Goal: Task Accomplishment & Management: Manage account settings

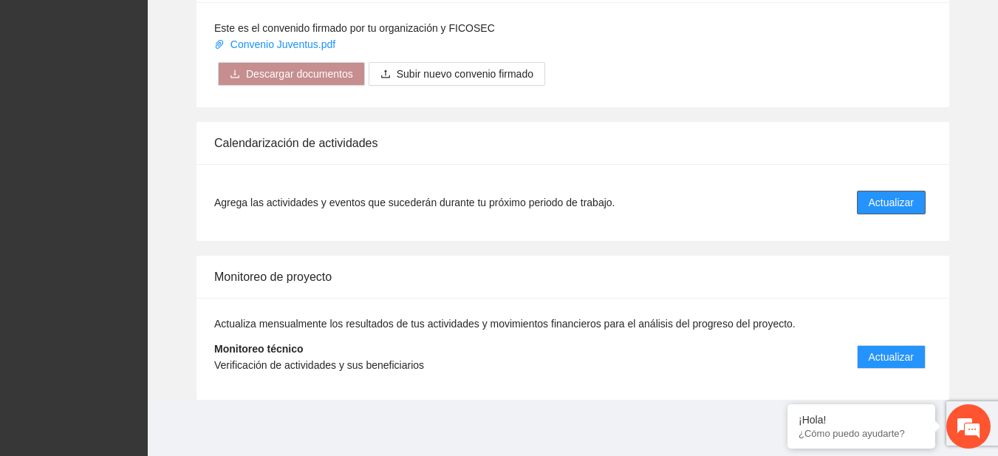
click at [860, 202] on button "Actualizar" at bounding box center [891, 203] width 69 height 24
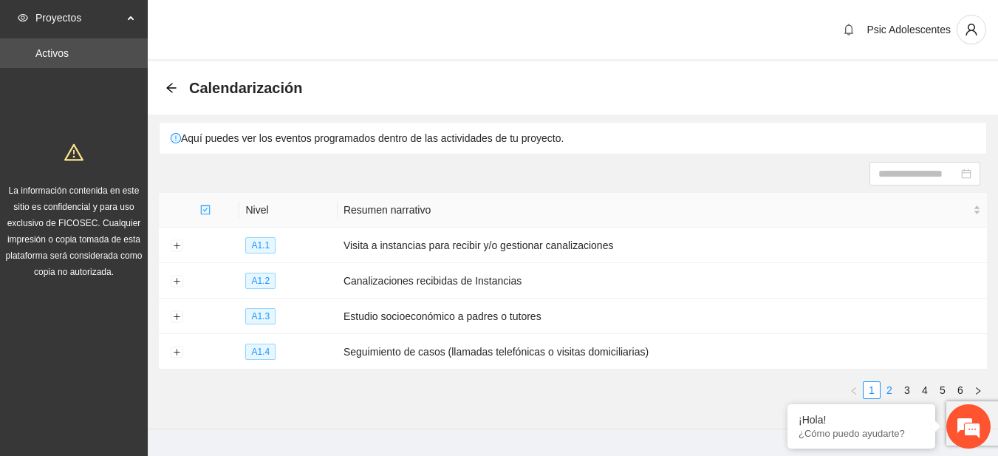
click at [895, 384] on link "2" at bounding box center [890, 390] width 16 height 16
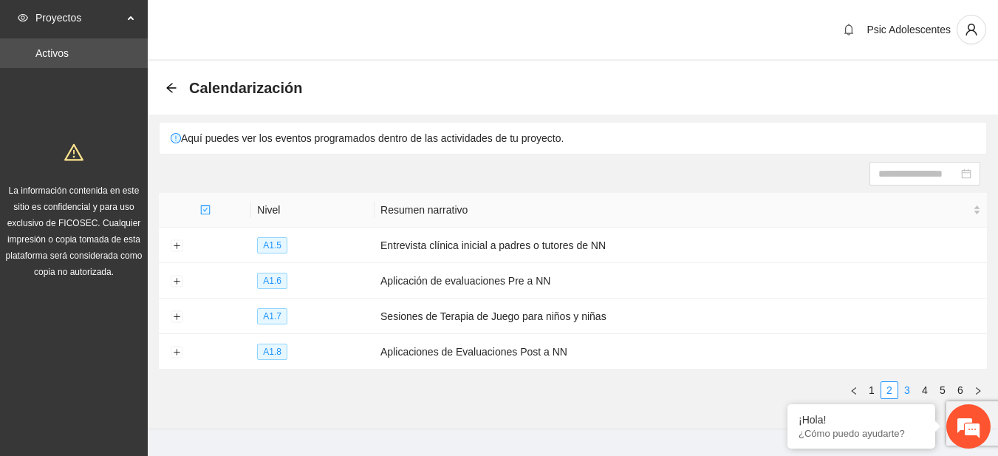
click at [907, 384] on link "3" at bounding box center [907, 390] width 16 height 16
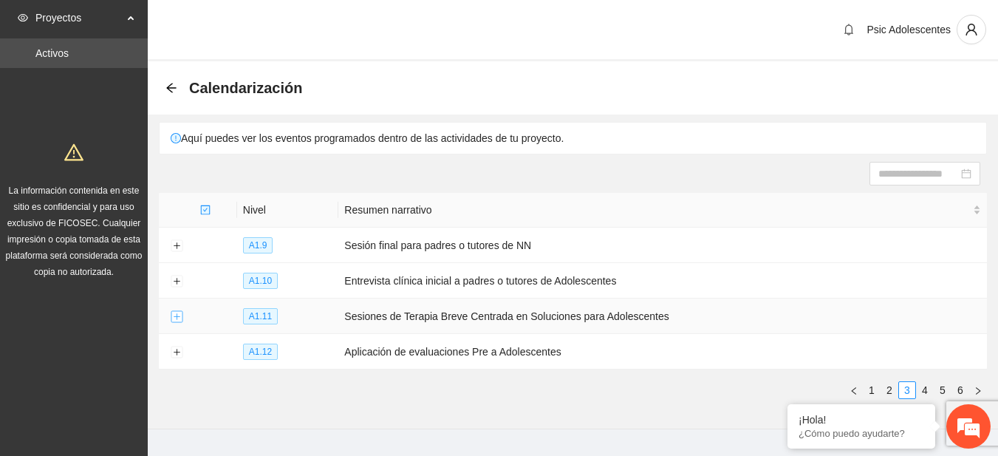
click at [180, 312] on button "Expand row" at bounding box center [177, 317] width 12 height 12
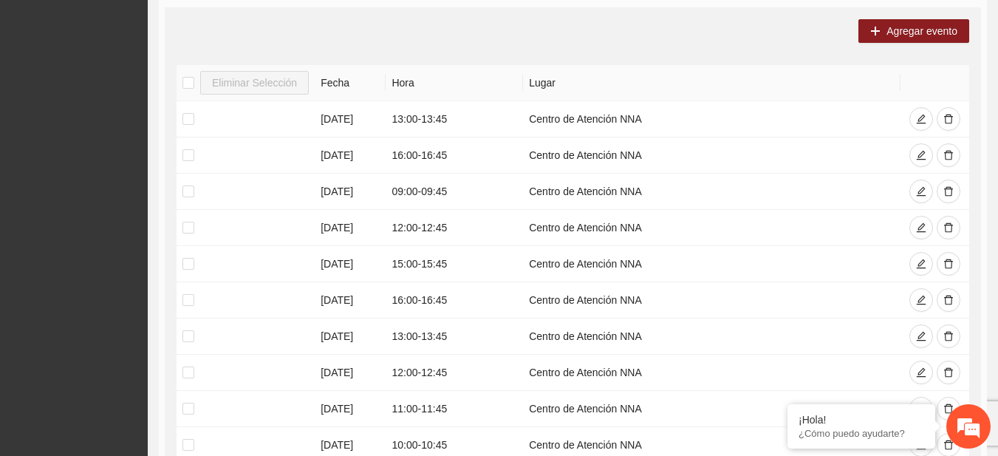
scroll to position [343, 0]
click at [941, 150] on button "button" at bounding box center [949, 154] width 24 height 24
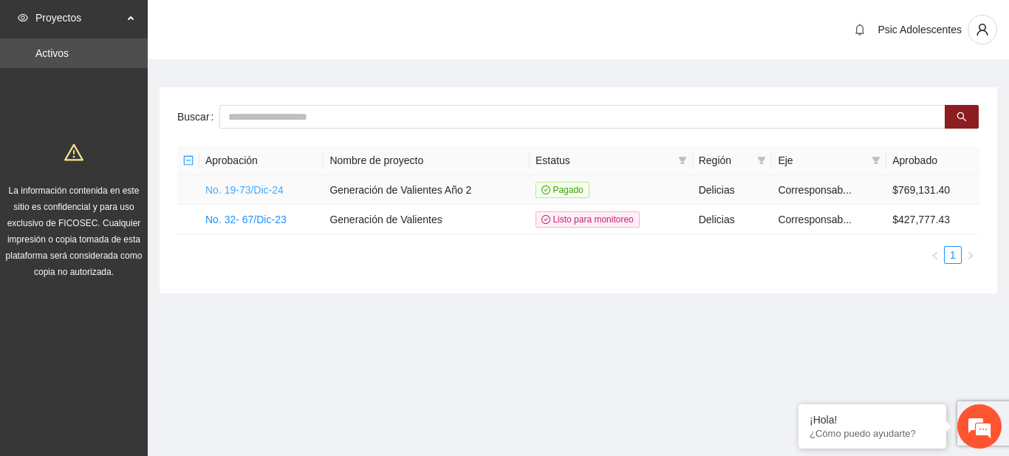
click at [258, 186] on link "No. 19-73/Dic-24" at bounding box center [244, 190] width 78 height 12
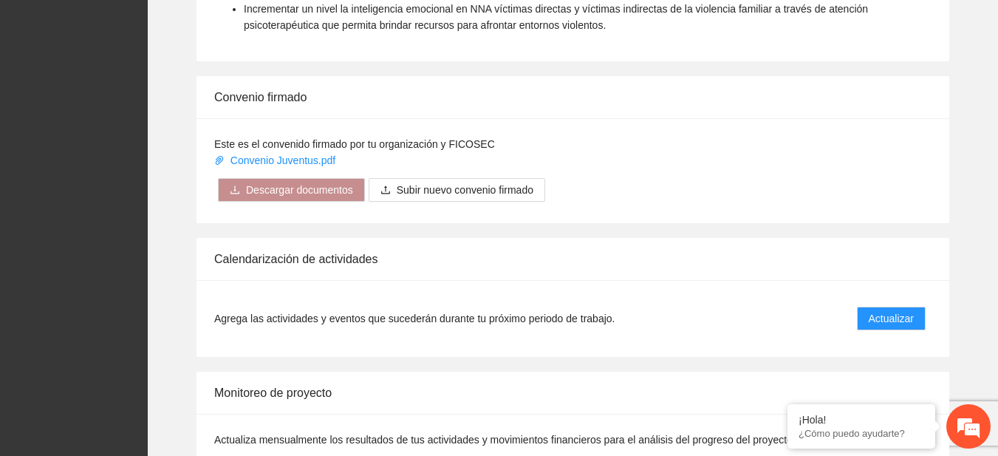
scroll to position [1226, 0]
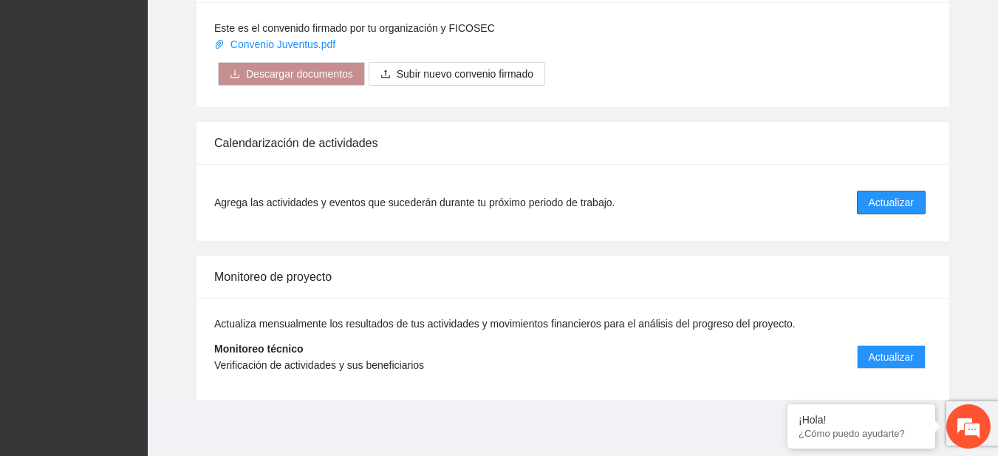
click at [904, 200] on span "Actualizar" at bounding box center [891, 202] width 45 height 16
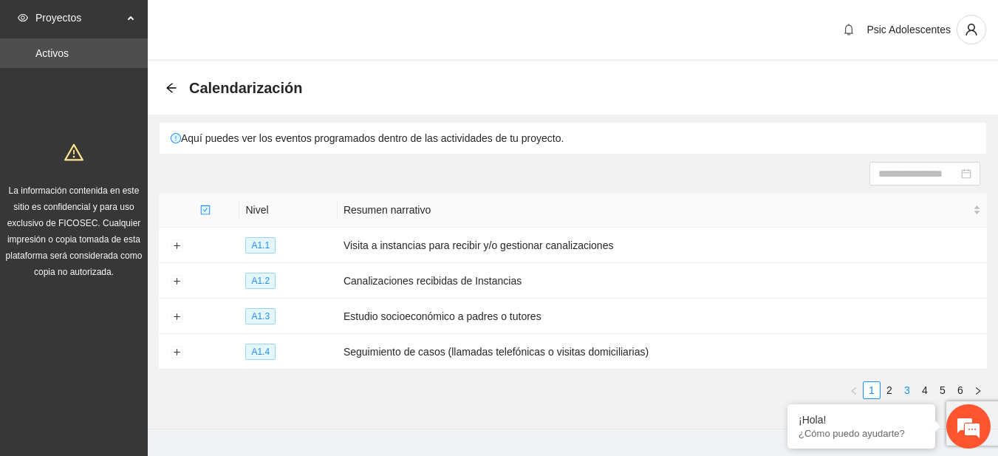
click at [910, 388] on link "3" at bounding box center [907, 390] width 16 height 16
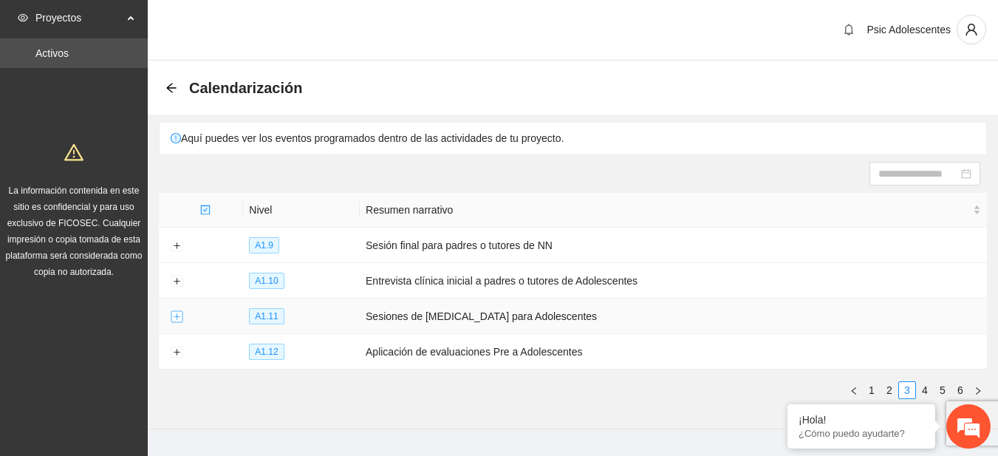
click at [180, 313] on button "Expand row" at bounding box center [177, 317] width 12 height 12
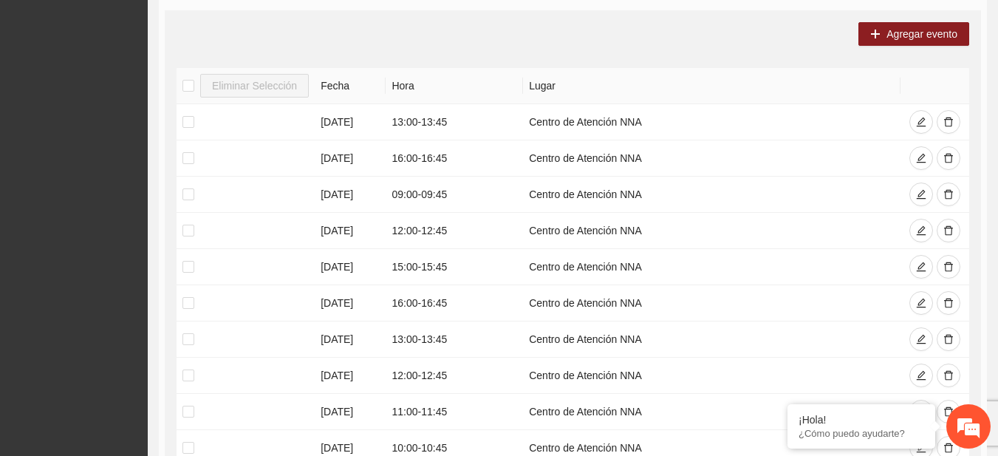
scroll to position [342, 0]
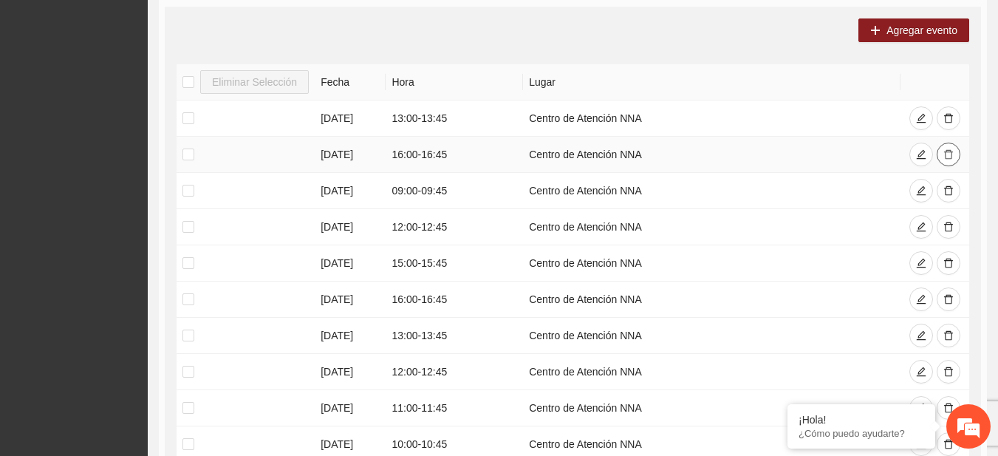
click at [949, 149] on icon "delete" at bounding box center [949, 154] width 10 height 10
click at [806, 52] on div "Agregar evento Eliminar Selección Fecha Hora Lugar 27/08/2025 13:00 - 13:45 Cen…" at bounding box center [573, 261] width 817 height 509
click at [953, 290] on button "button" at bounding box center [949, 299] width 24 height 24
